Goal: Navigation & Orientation: Find specific page/section

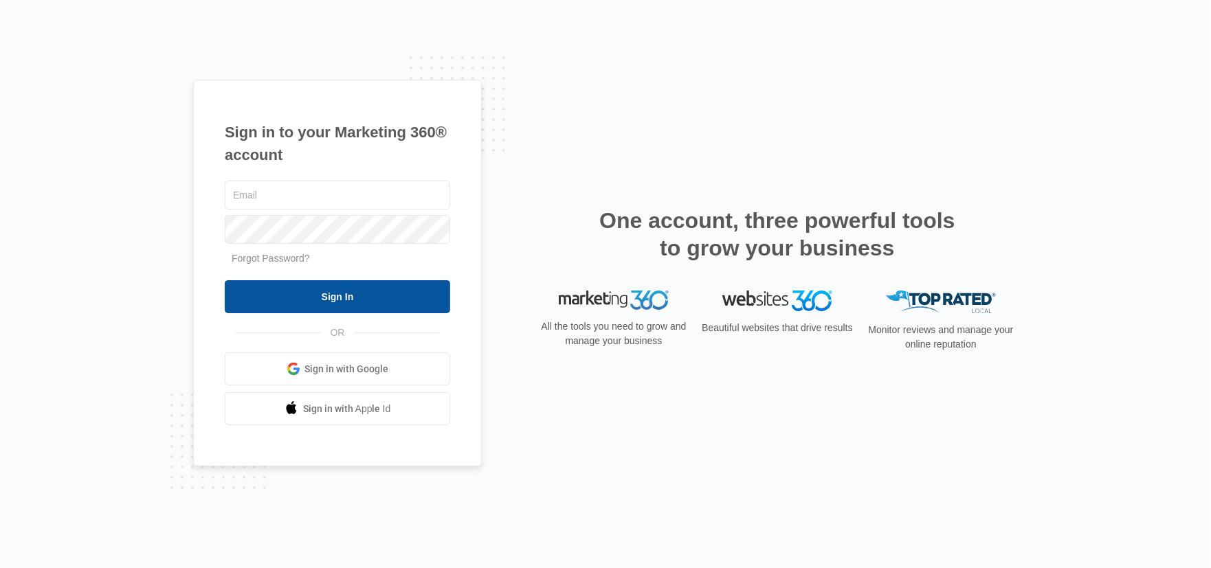
type input "[EMAIL_ADDRESS][DOMAIN_NAME]"
click at [364, 300] on input "Sign In" at bounding box center [337, 296] width 225 height 33
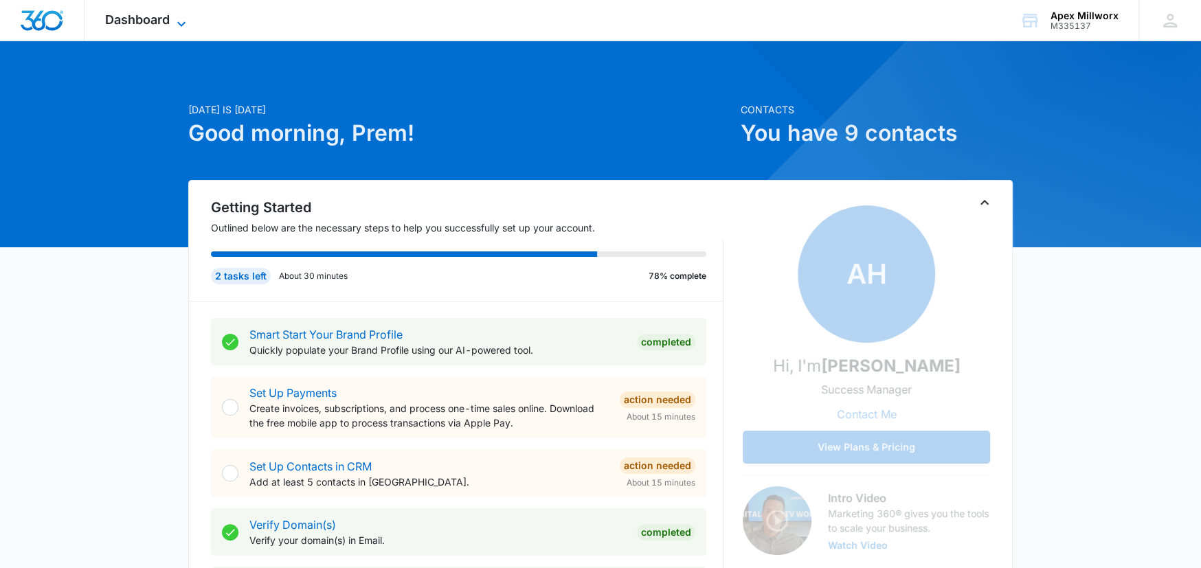
click at [150, 15] on span "Dashboard" at bounding box center [137, 19] width 65 height 14
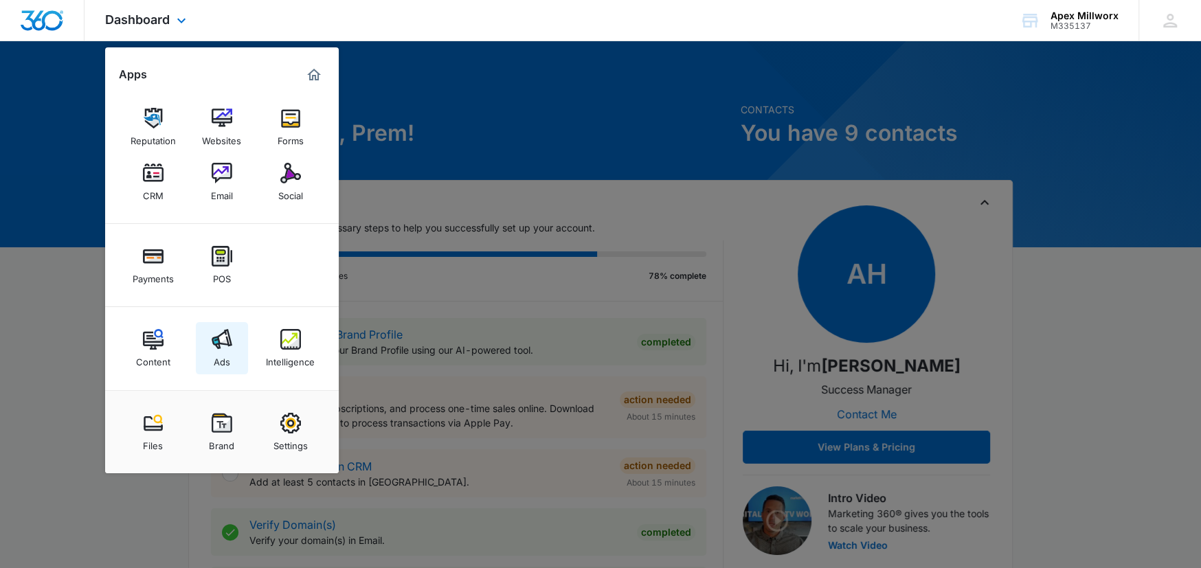
click at [221, 341] on img at bounding box center [222, 339] width 21 height 21
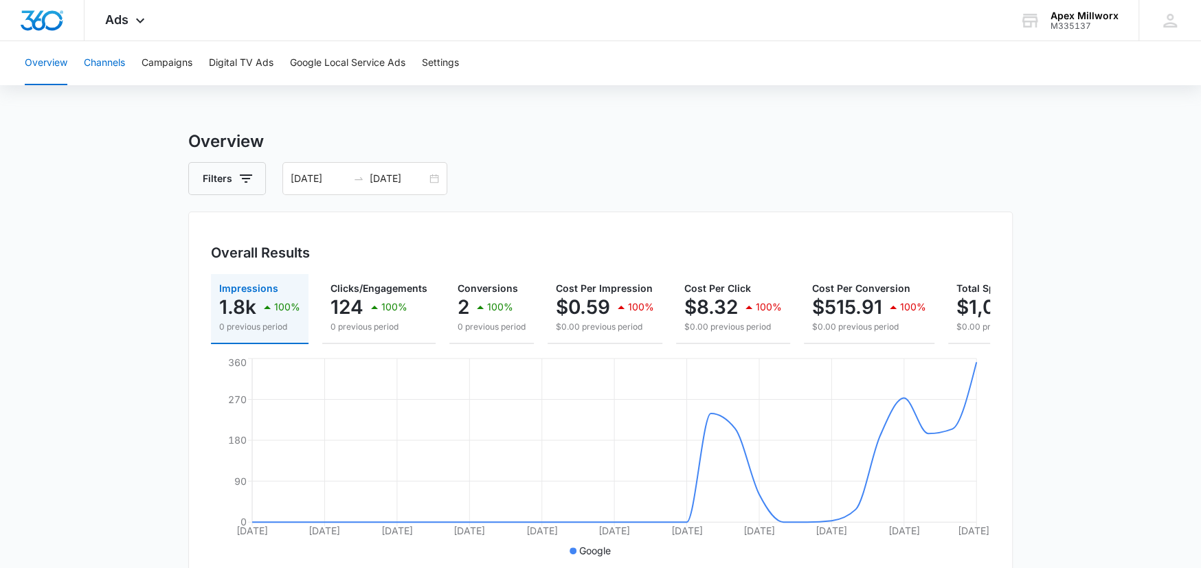
click at [113, 74] on button "Channels" at bounding box center [104, 63] width 41 height 44
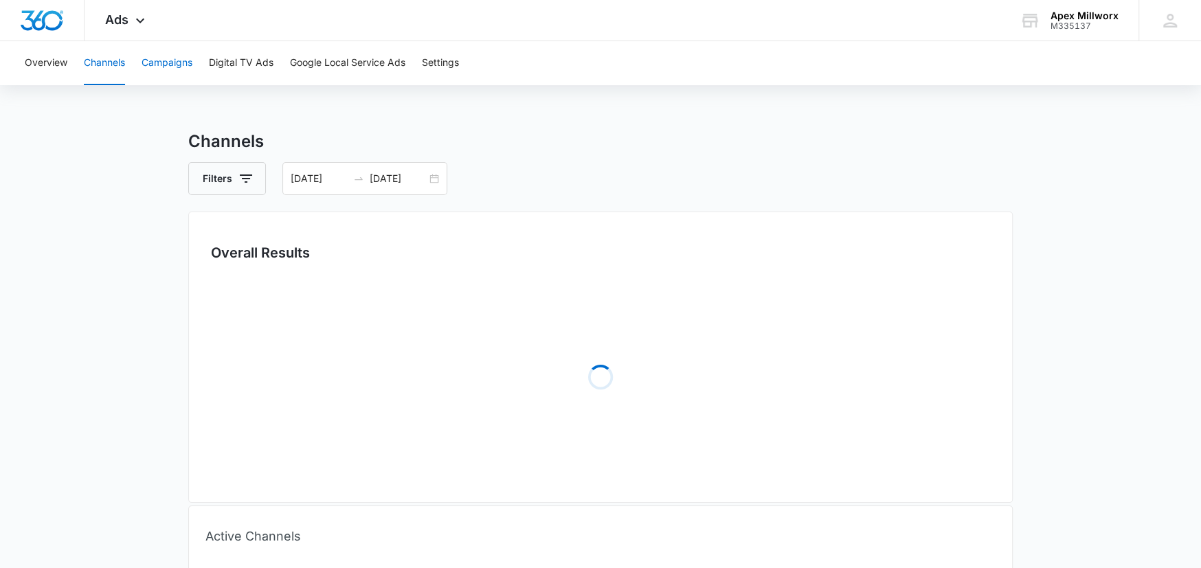
click at [177, 69] on button "Campaigns" at bounding box center [167, 63] width 51 height 44
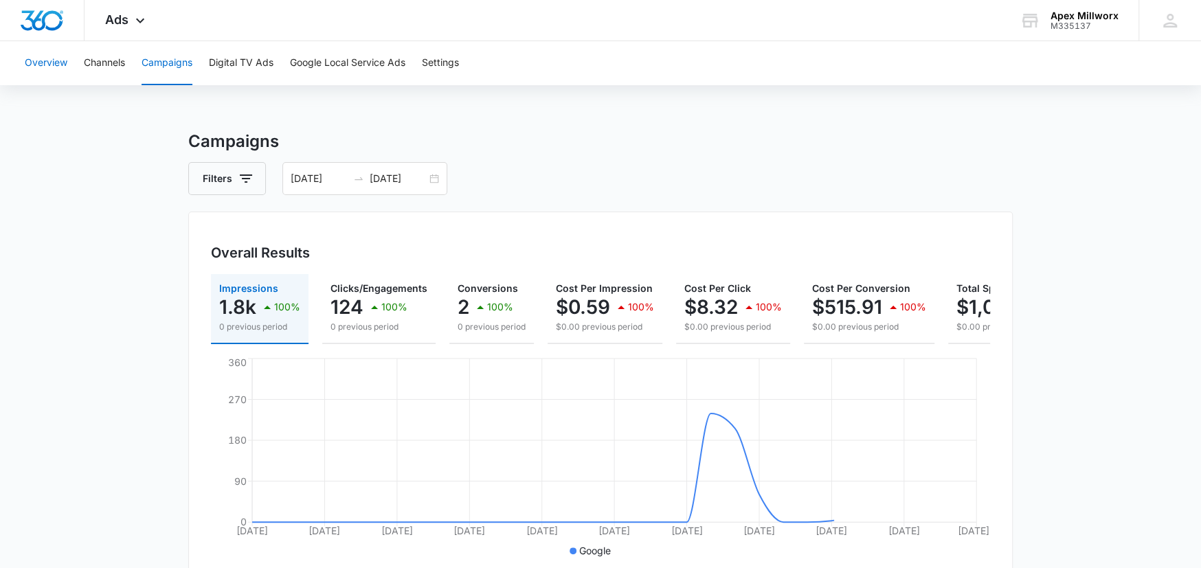
click at [65, 60] on button "Overview" at bounding box center [46, 63] width 43 height 44
click at [139, 28] on div "Ads Apps Reputation Websites Forms CRM Email Social Payments POS Content Ads In…" at bounding box center [127, 20] width 85 height 41
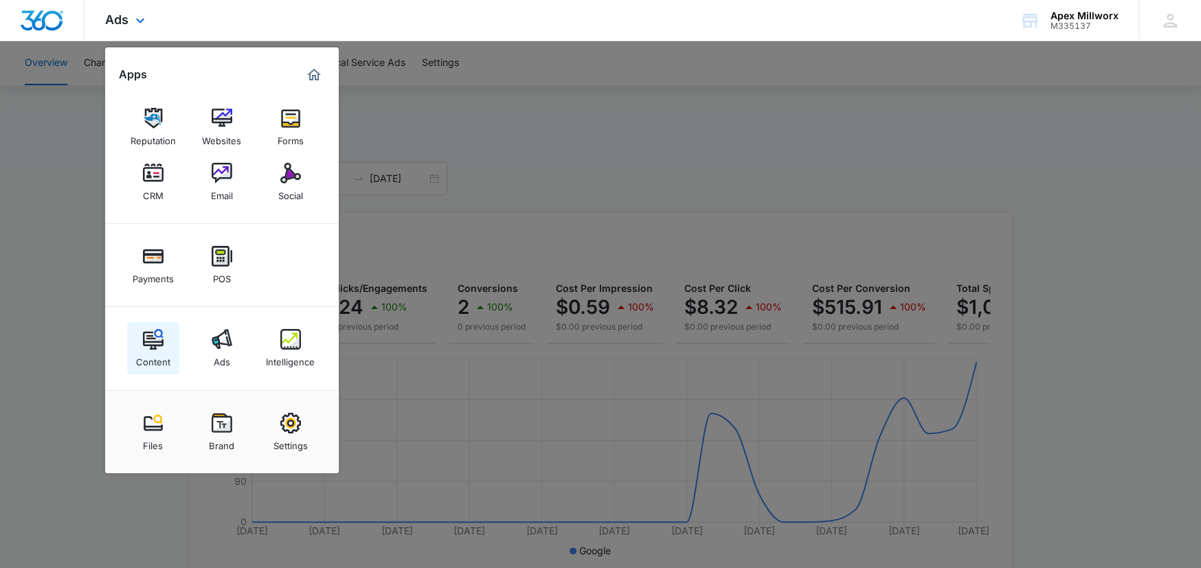
click at [174, 362] on link "Content" at bounding box center [153, 348] width 52 height 52
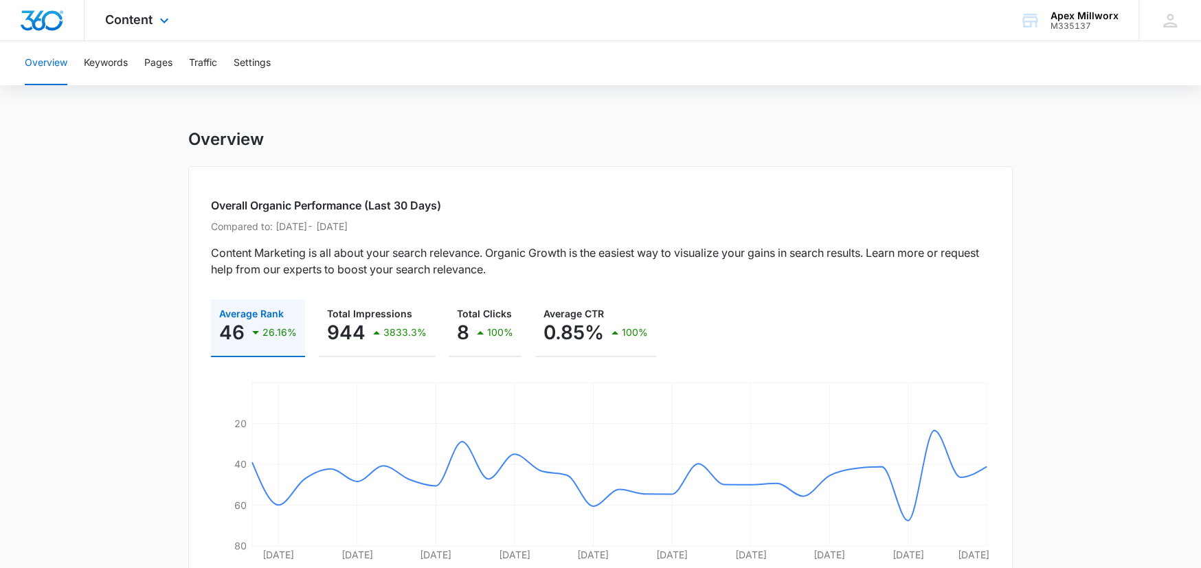
drag, startPoint x: 137, startPoint y: 8, endPoint x: 131, endPoint y: 33, distance: 26.3
click at [137, 11] on div "Content Apps Reputation Websites Forms CRM Email Social Payments POS Content Ad…" at bounding box center [139, 20] width 109 height 41
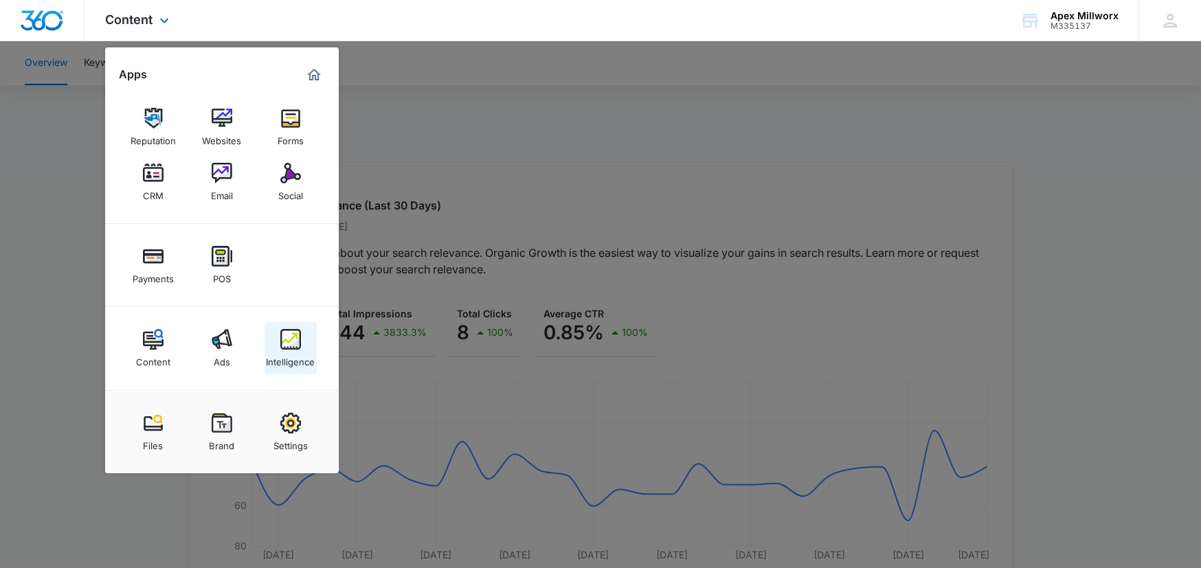
click at [297, 360] on div "Intelligence" at bounding box center [290, 359] width 49 height 18
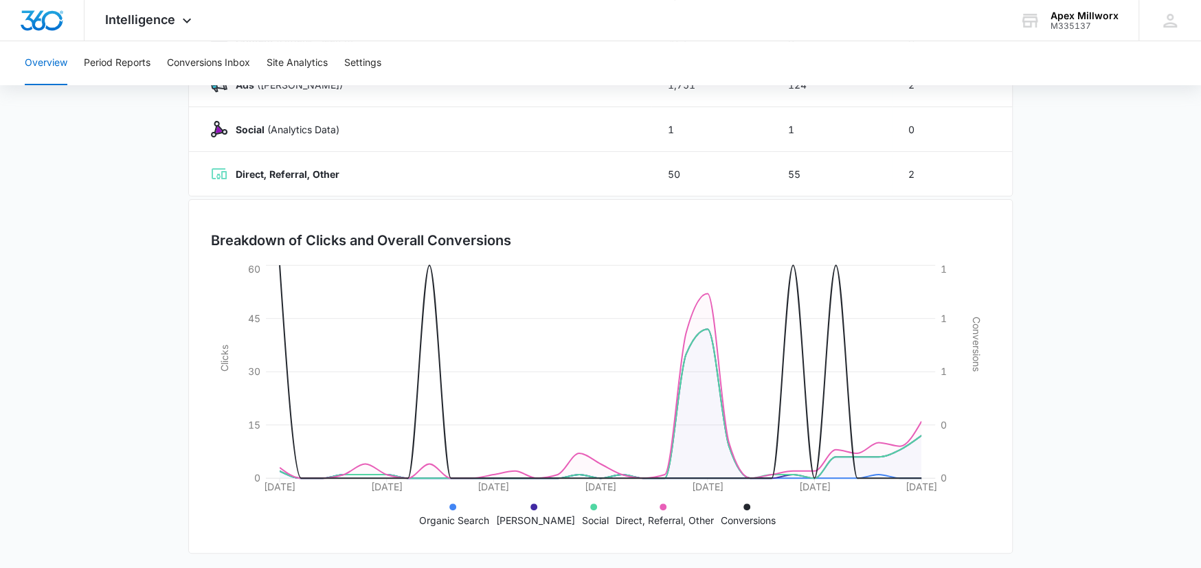
scroll to position [282, 0]
